Goal: Task Accomplishment & Management: Manage account settings

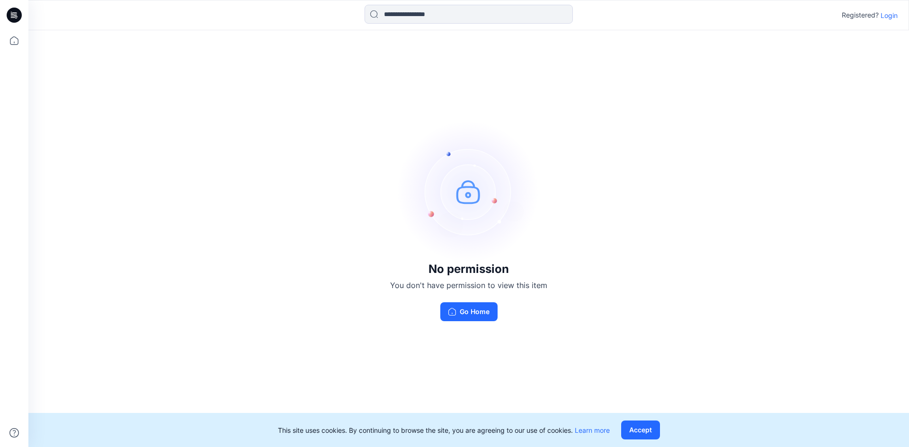
click at [889, 16] on p "Login" at bounding box center [888, 15] width 17 height 10
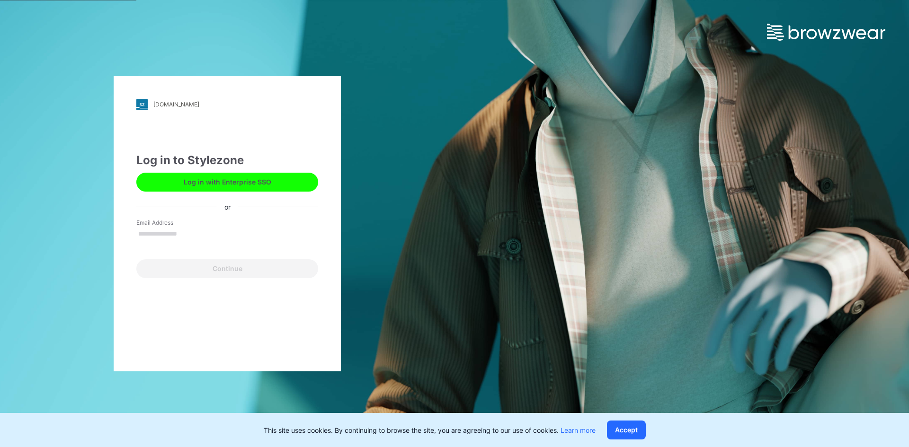
click at [164, 234] on input "Email Address" at bounding box center [227, 234] width 182 height 14
type input "**********"
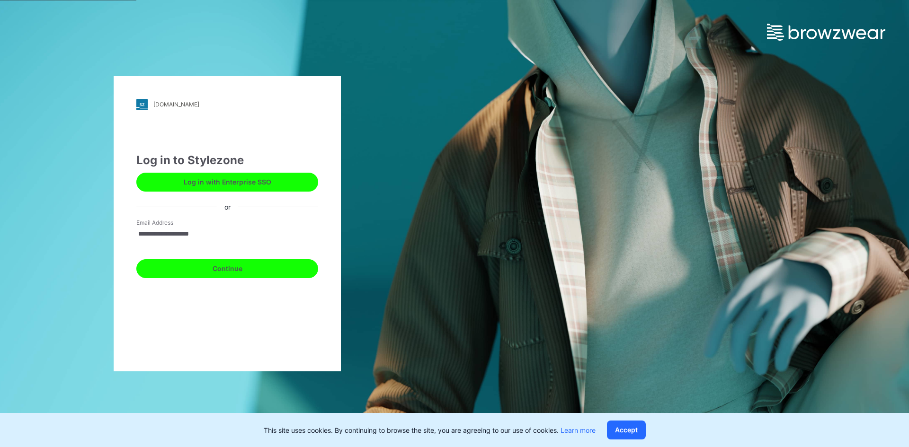
click at [232, 262] on button "Continue" at bounding box center [227, 268] width 182 height 19
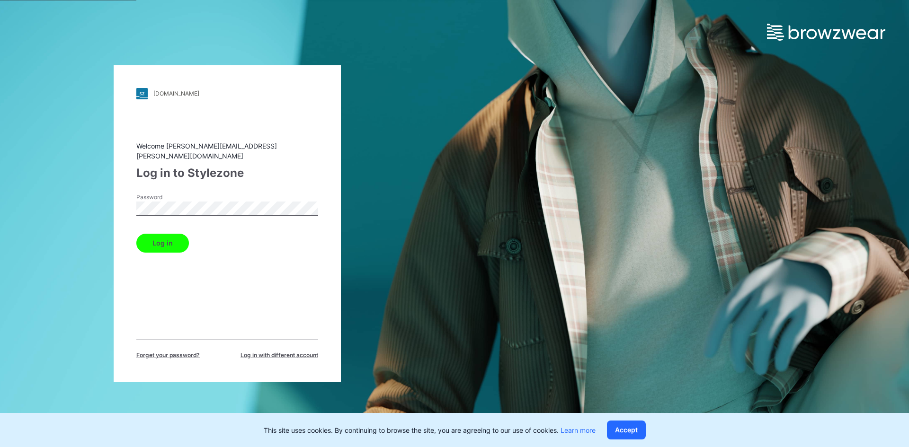
click at [145, 244] on button "Log in" at bounding box center [162, 243] width 53 height 19
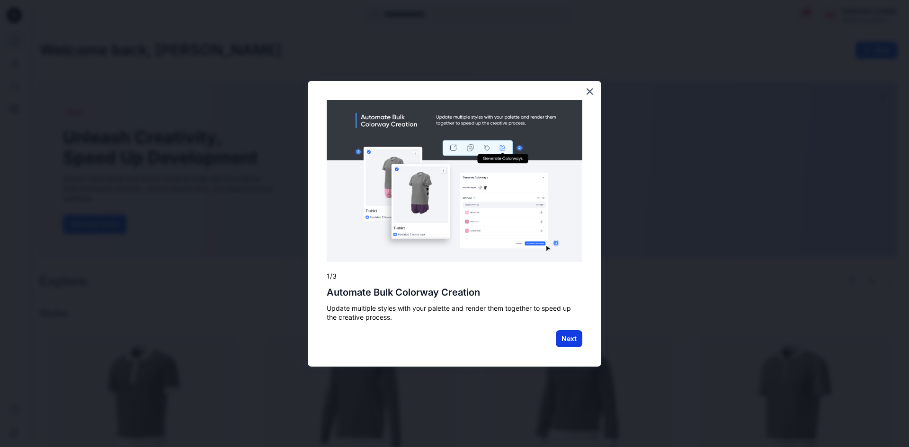
click at [561, 340] on button "Next" at bounding box center [569, 338] width 27 height 17
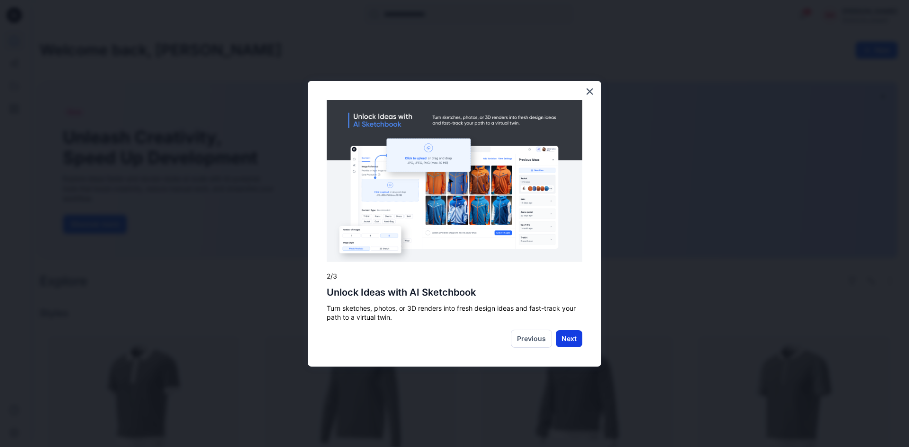
click at [571, 339] on button "Next" at bounding box center [569, 338] width 27 height 17
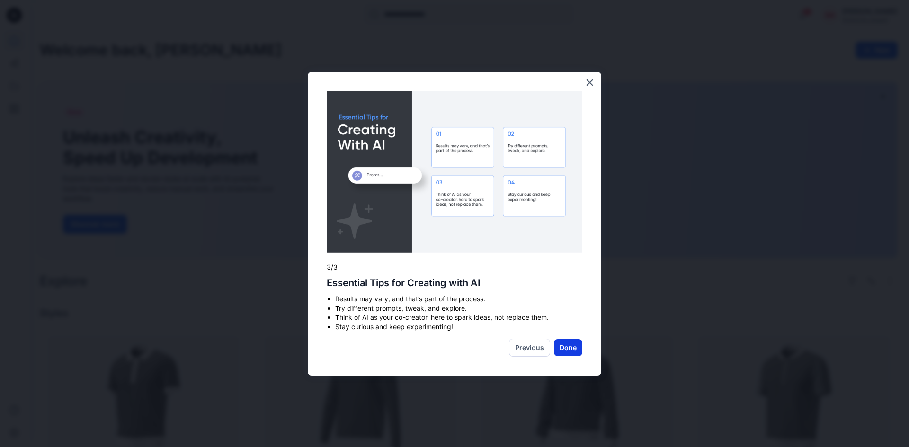
click at [572, 349] on button "Done" at bounding box center [568, 347] width 28 height 17
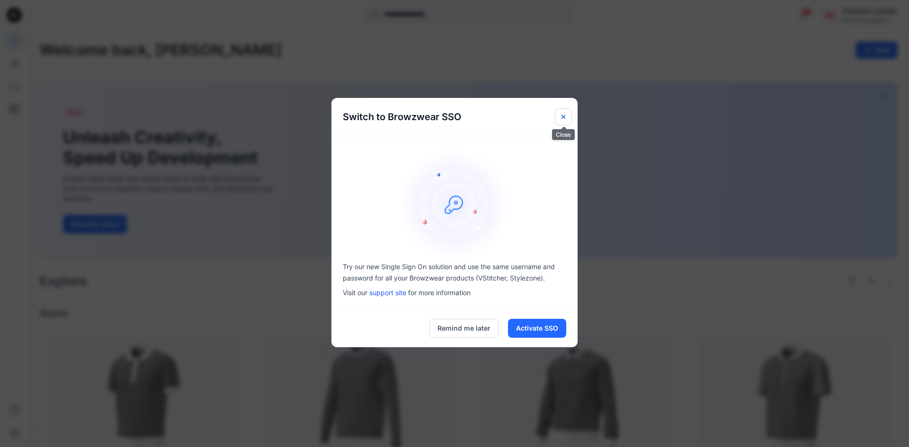
click at [565, 116] on icon "Close" at bounding box center [563, 117] width 4 height 4
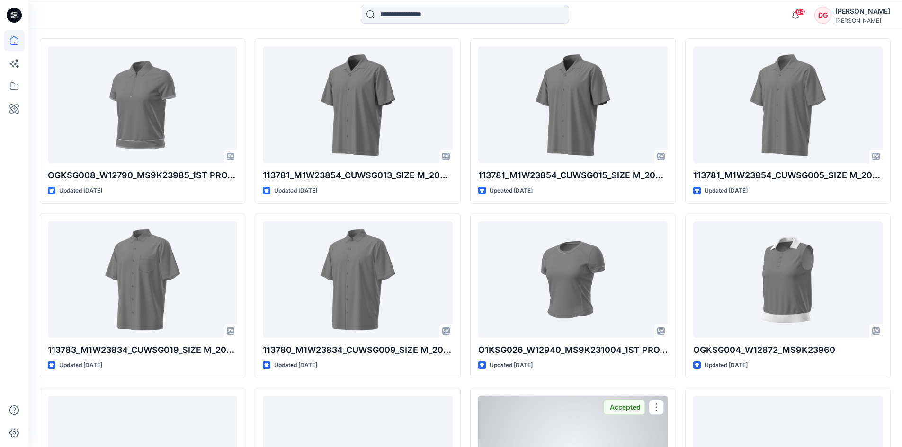
scroll to position [4066, 0]
